Goal: Transaction & Acquisition: Obtain resource

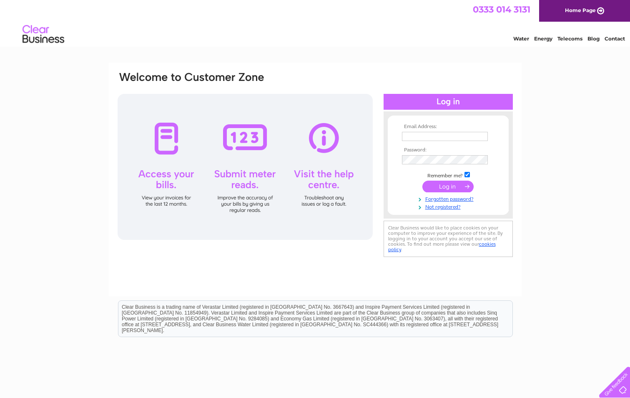
type input "[EMAIL_ADDRESS][DOMAIN_NAME]"
click at [454, 186] on input "submit" at bounding box center [448, 187] width 51 height 12
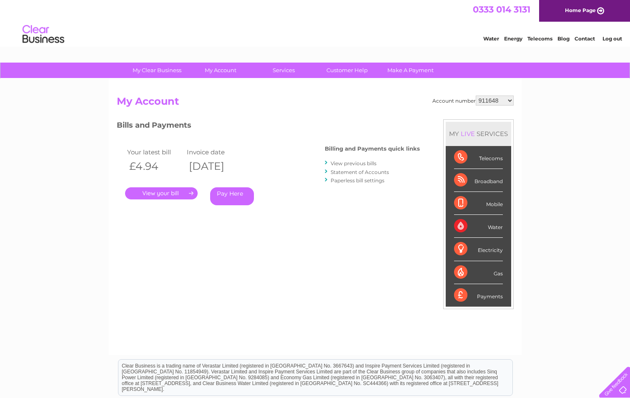
click at [509, 101] on select "911648 975946 979041 980046 990352 990353 990356 990361 997232 1080773 1081707 …" at bounding box center [495, 101] width 38 height 10
select select "1094031"
click at [476, 96] on select "911648 975946 979041 980046 990352 990353 990356 990361 997232 1080773 1081707 …" at bounding box center [495, 101] width 38 height 10
click at [175, 195] on link "." at bounding box center [161, 193] width 73 height 12
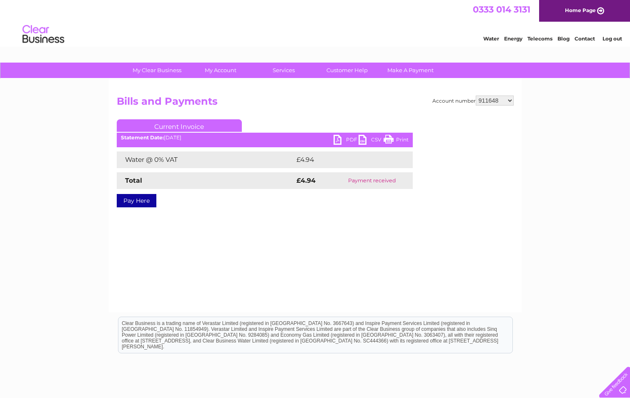
click at [514, 103] on select "911648 975946 979041 980046 990352 990353 990356 990361 997232 1080773 1081707 …" at bounding box center [495, 101] width 38 height 10
select select "1094031"
click at [476, 96] on select "911648 975946 979041 980046 990352 990353 990356 990361 997232 1080773 1081707 …" at bounding box center [495, 101] width 38 height 10
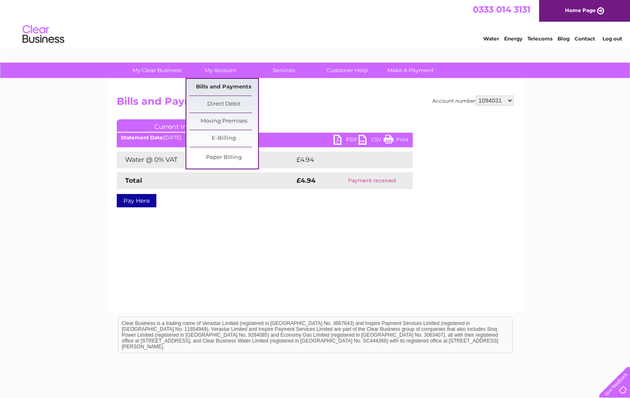
click at [223, 82] on link "Bills and Payments" at bounding box center [223, 87] width 69 height 17
click at [229, 84] on link "Bills and Payments" at bounding box center [223, 87] width 69 height 17
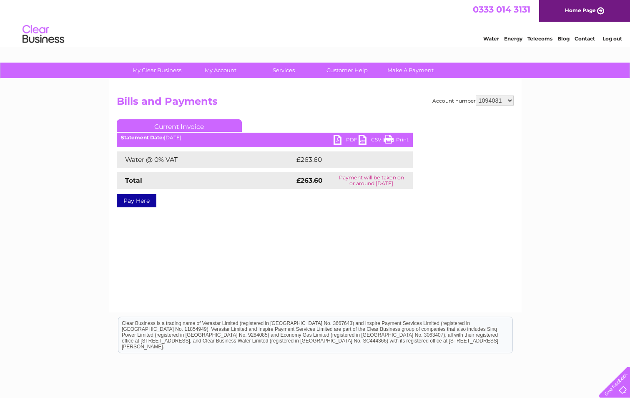
click at [344, 139] on link "PDF" at bounding box center [346, 141] width 25 height 12
